Goal: Task Accomplishment & Management: Manage account settings

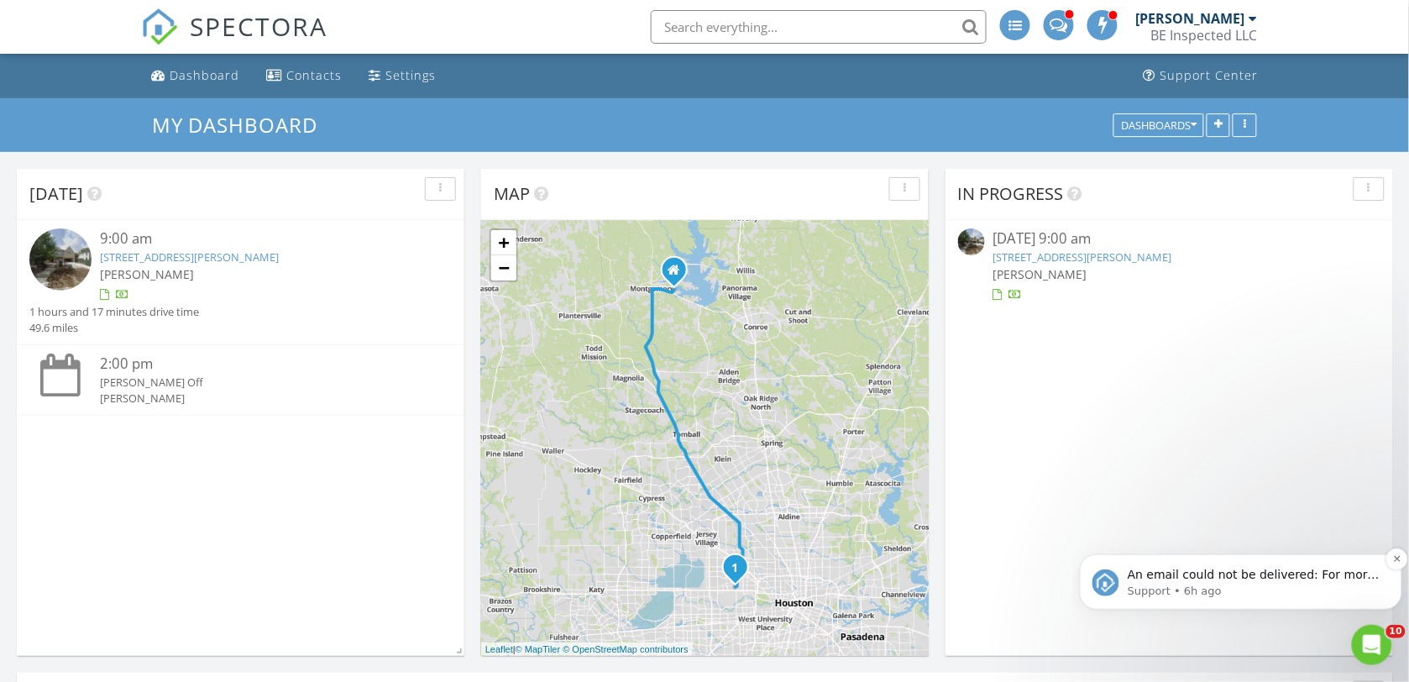
click at [1310, 581] on p "An email could not be delivered: For more information, view Why emails don't ge…" at bounding box center [1254, 574] width 254 height 17
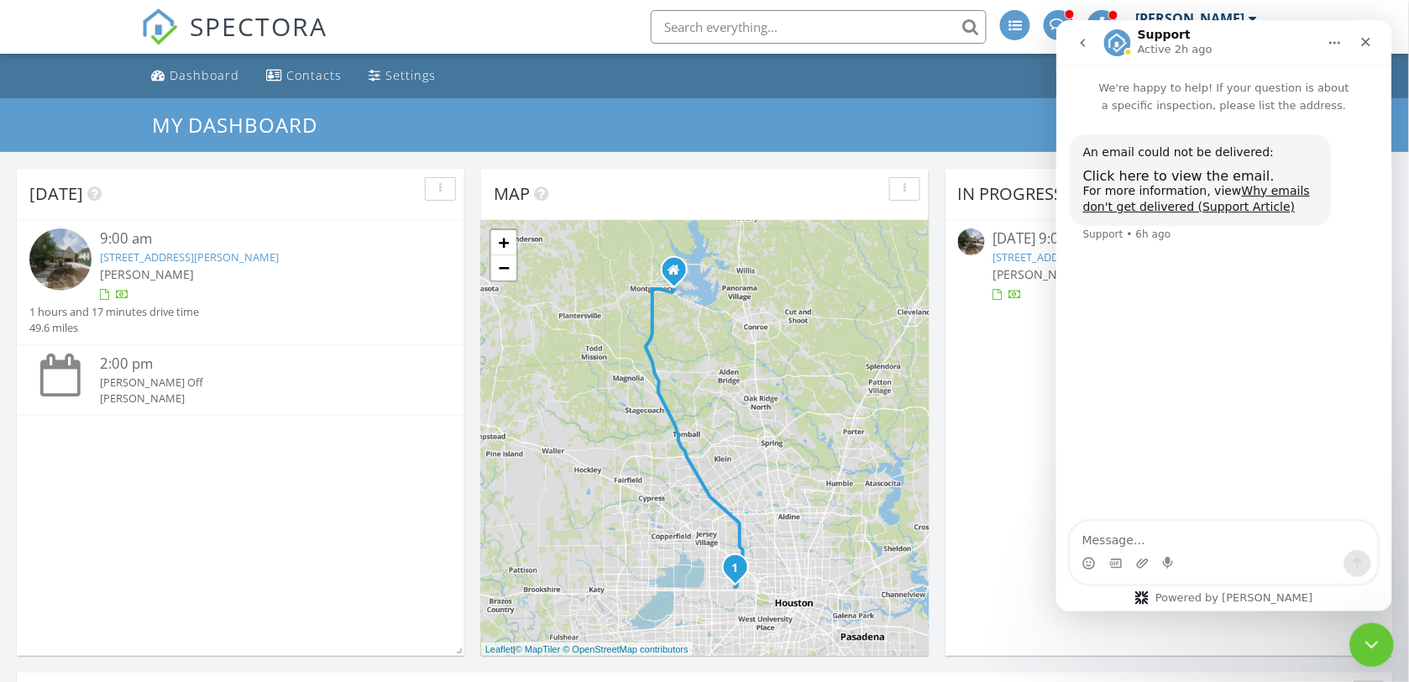
click at [1378, 638] on icon "Close Intercom Messenger" at bounding box center [1368, 642] width 20 height 20
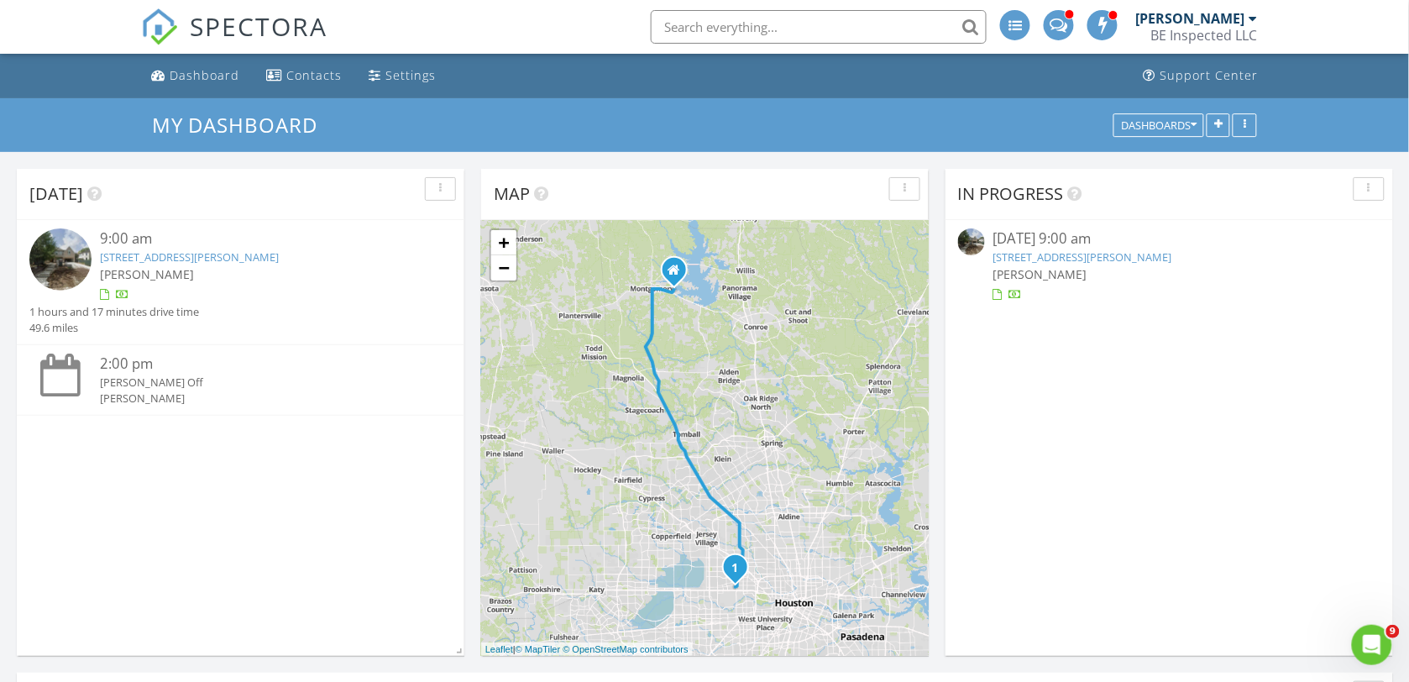
click at [1088, 254] on link "[STREET_ADDRESS][PERSON_NAME]" at bounding box center [1082, 256] width 179 height 15
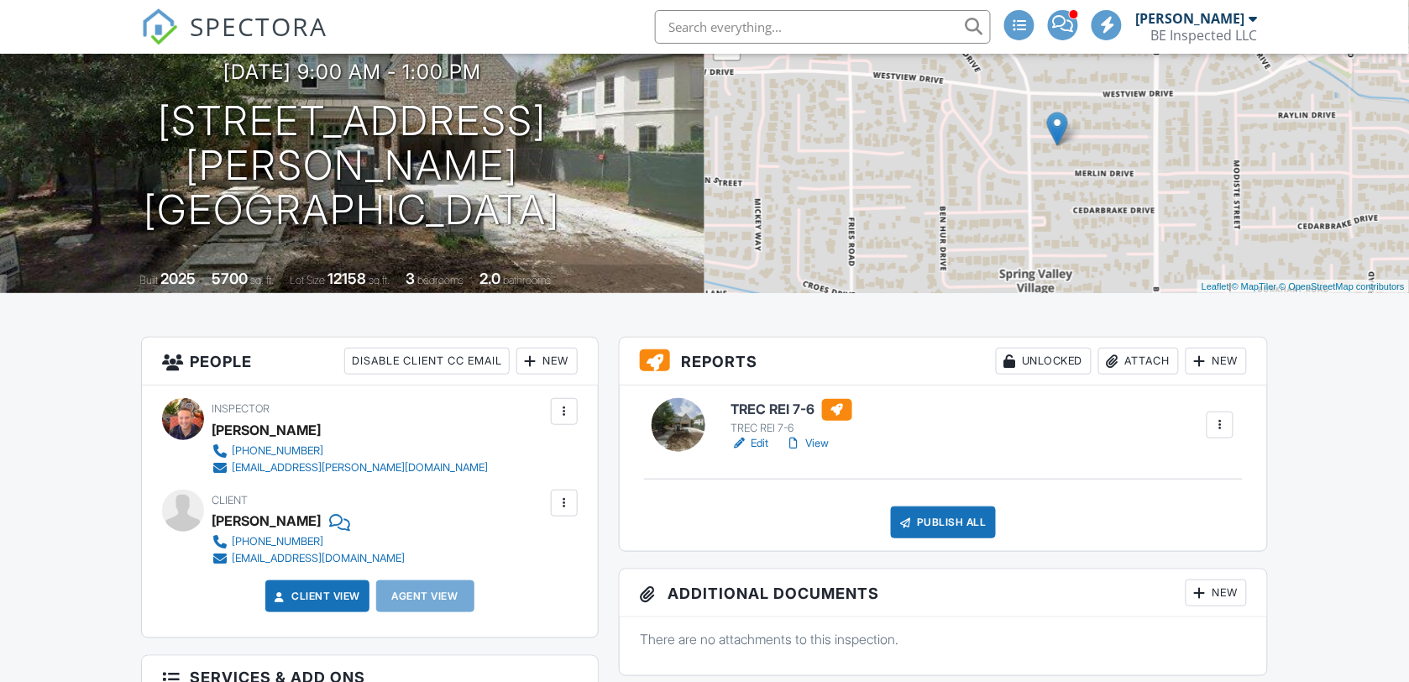
scroll to position [210, 0]
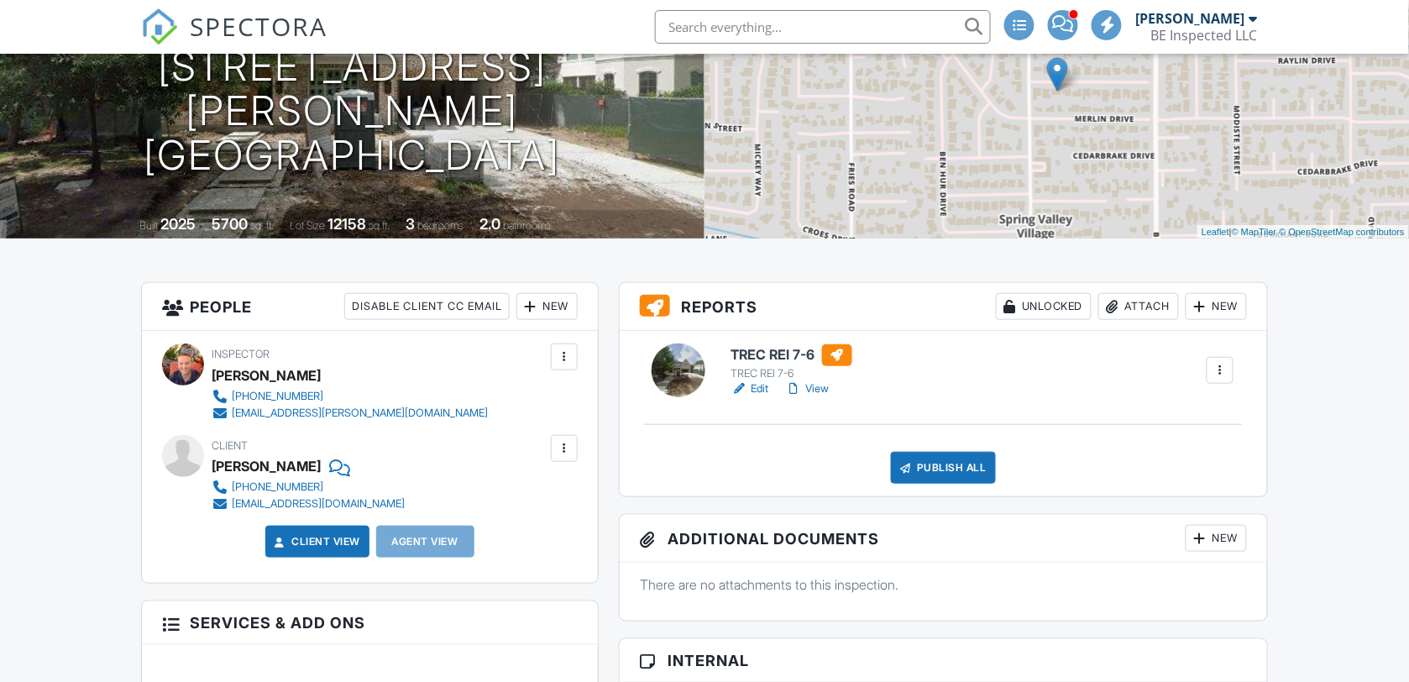
click at [757, 386] on link "Edit" at bounding box center [750, 388] width 38 height 17
